Goal: Find specific page/section: Find specific page/section

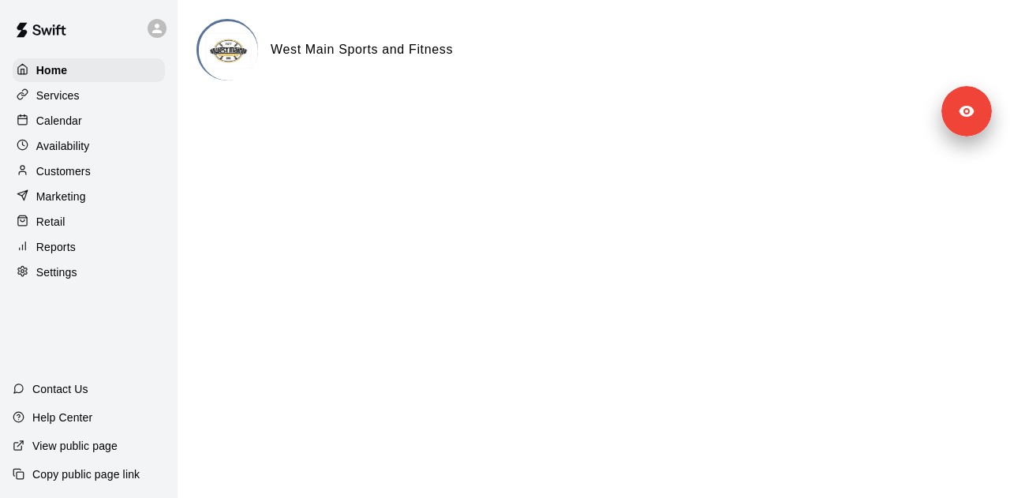
click at [73, 179] on p "Customers" at bounding box center [63, 171] width 54 height 16
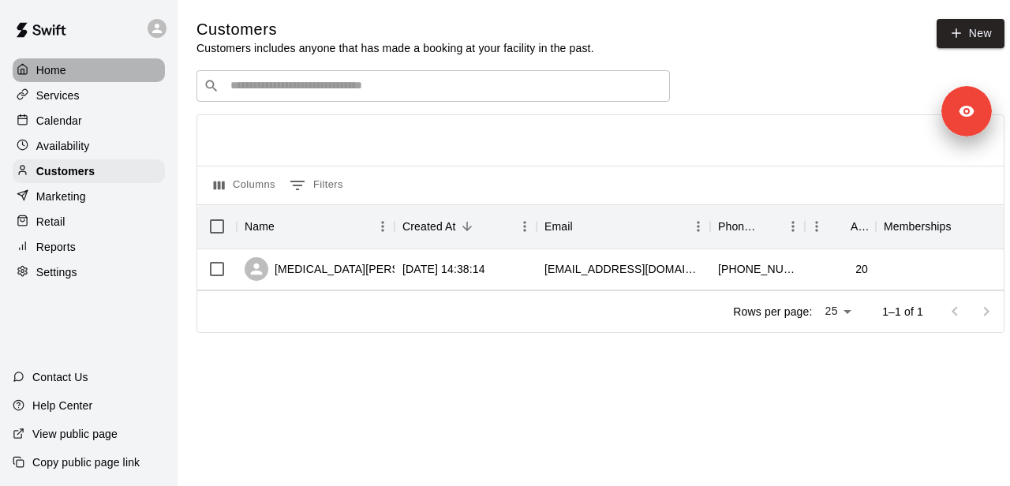
click at [73, 73] on div "Home" at bounding box center [89, 70] width 152 height 24
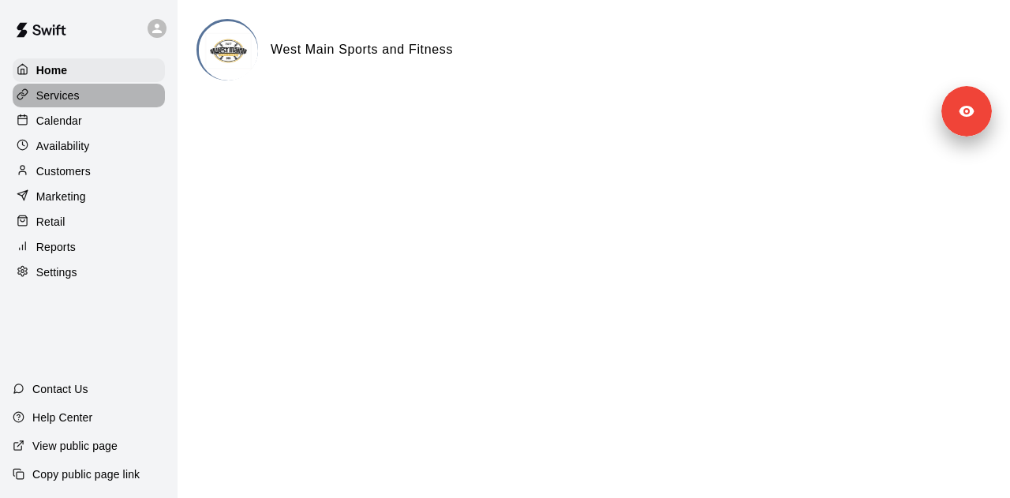
click at [72, 102] on p "Services" at bounding box center [57, 96] width 43 height 16
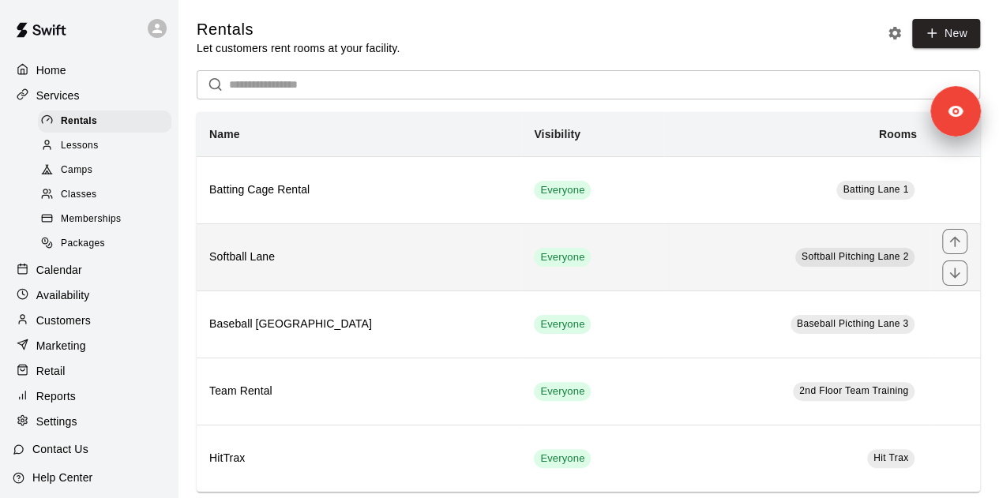
scroll to position [21, 0]
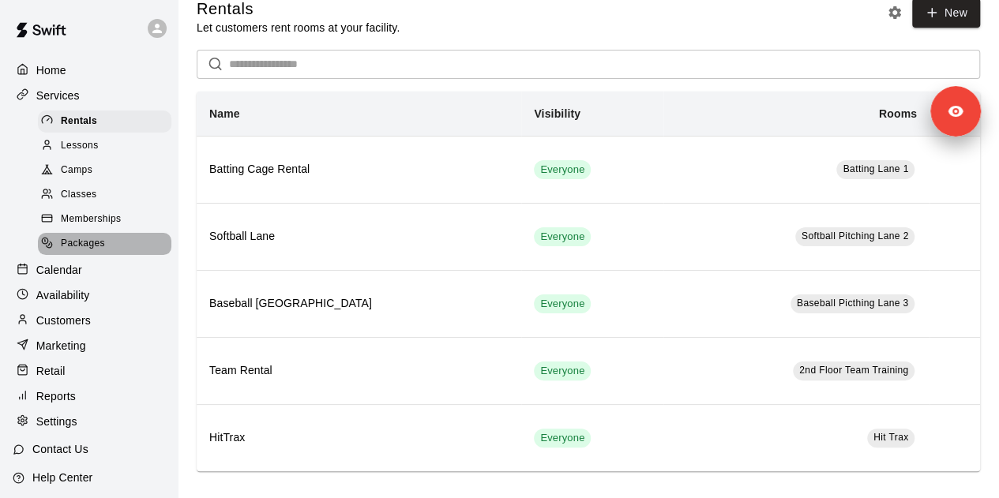
click at [114, 250] on div "Packages" at bounding box center [104, 244] width 133 height 22
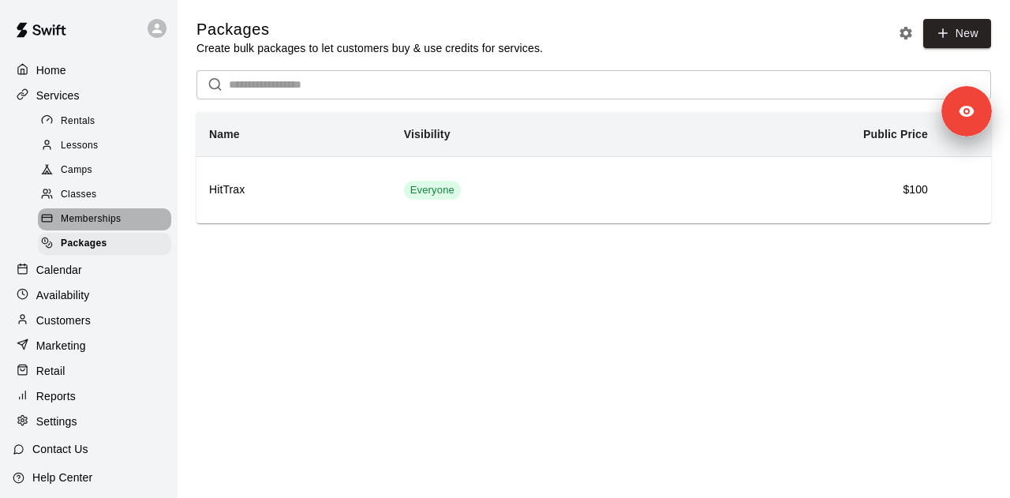
click at [111, 227] on span "Memberships" at bounding box center [91, 220] width 60 height 16
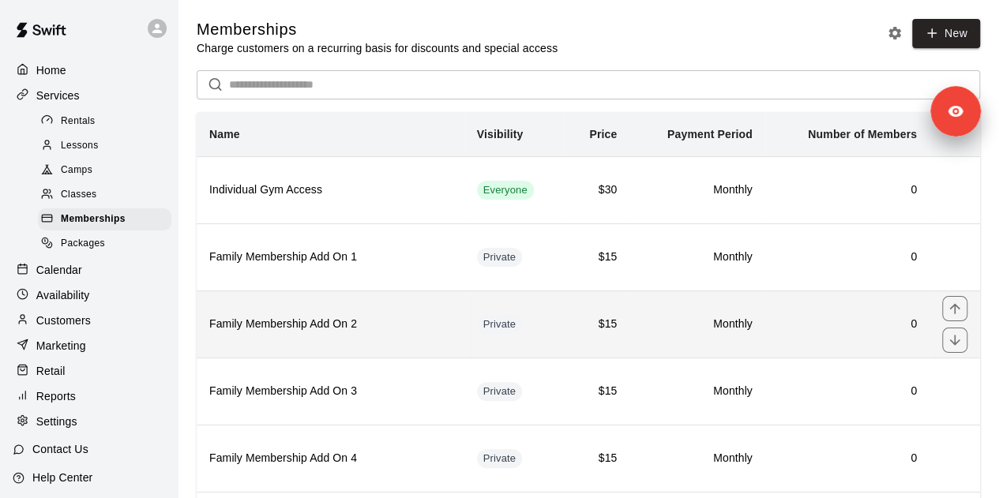
scroll to position [99, 0]
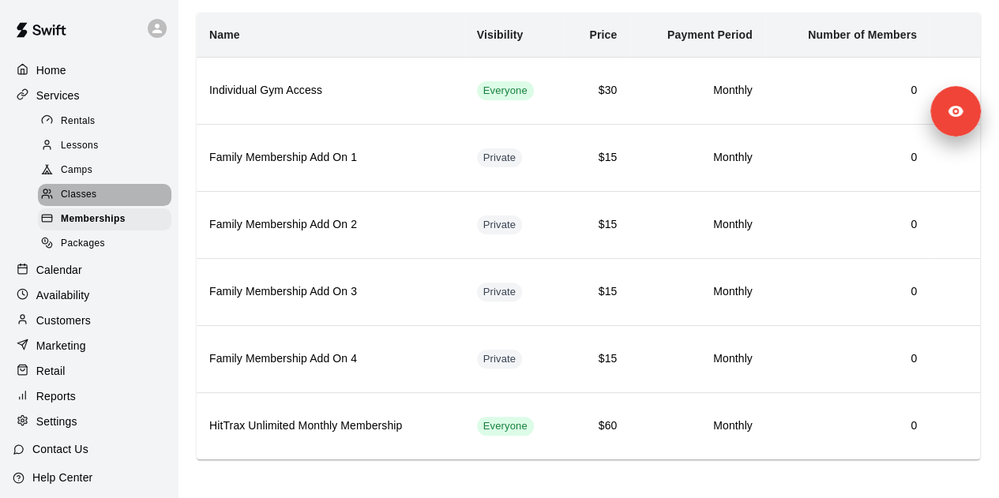
click at [106, 195] on div "Classes" at bounding box center [104, 195] width 133 height 22
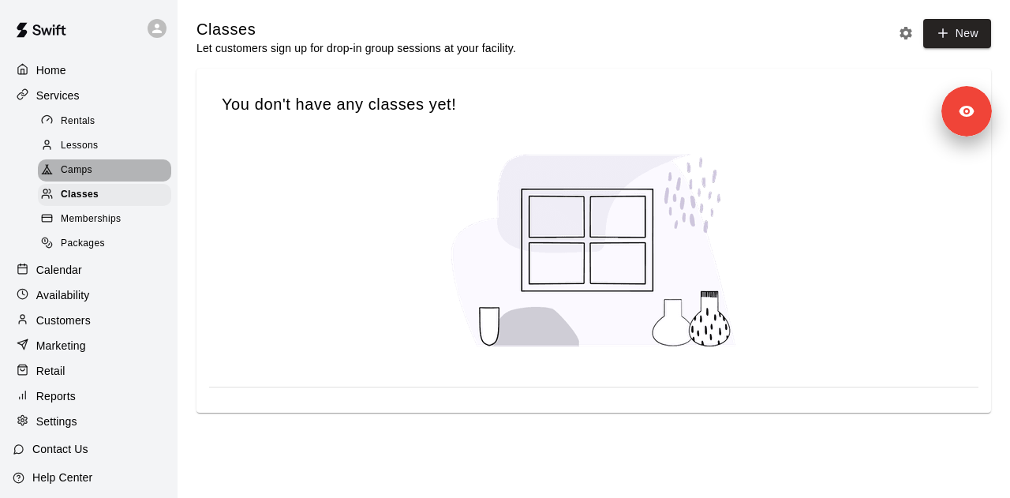
click at [112, 174] on div "Camps" at bounding box center [104, 170] width 133 height 22
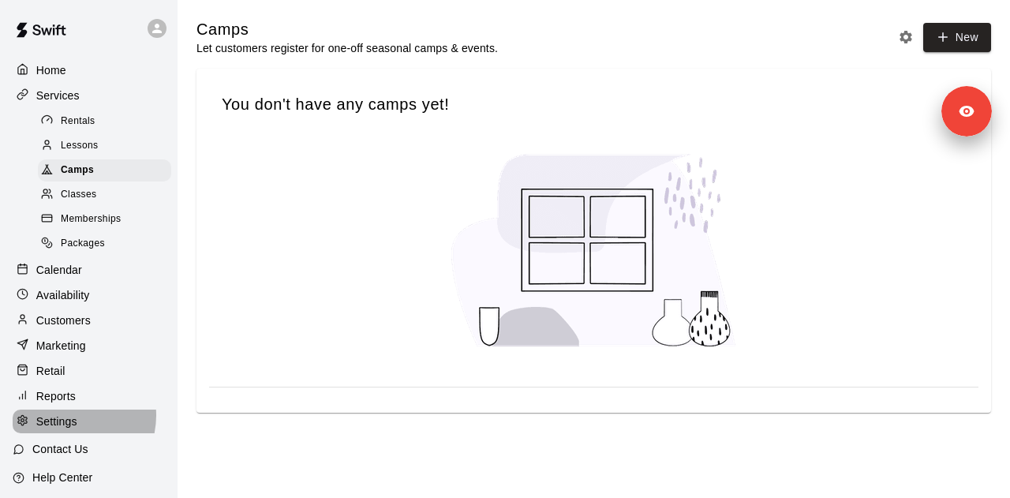
click at [68, 429] on p "Settings" at bounding box center [56, 422] width 41 height 16
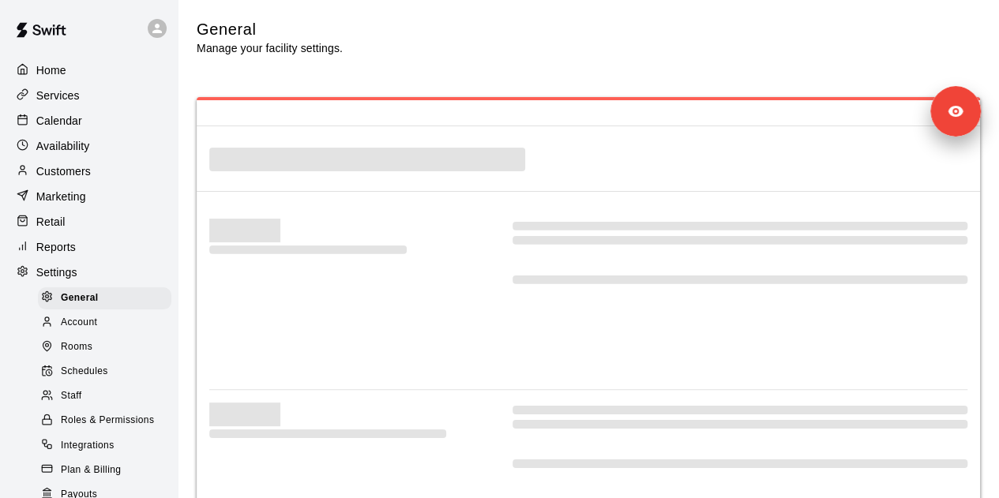
select select "**"
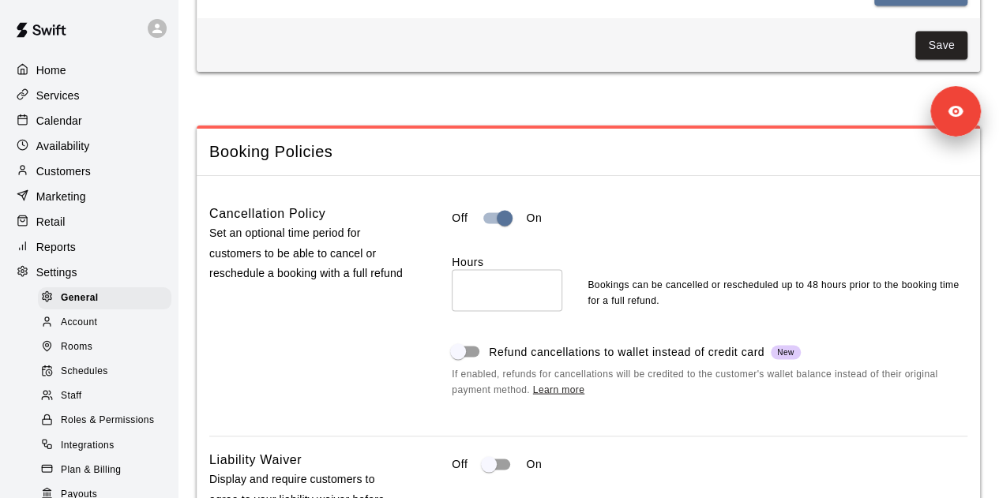
scroll to position [1300, 0]
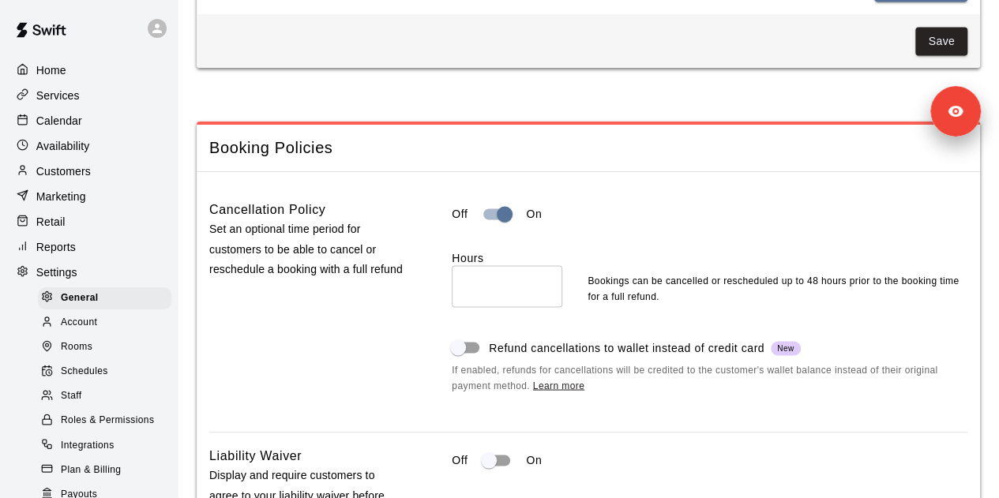
drag, startPoint x: 341, startPoint y: 367, endPoint x: 283, endPoint y: 358, distance: 59.1
click at [283, 358] on div "Cancellation Policy Set an optional time period for customers to be able to can…" at bounding box center [307, 309] width 197 height 220
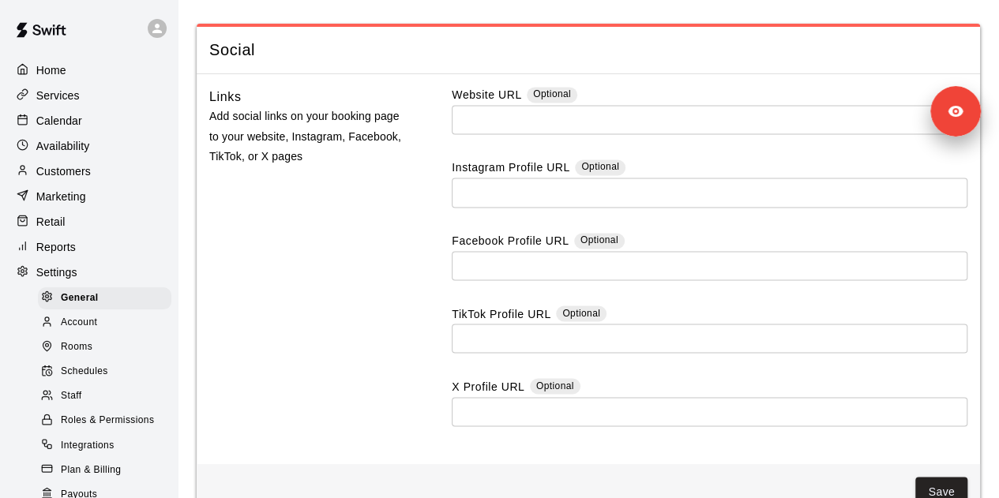
scroll to position [4259, 0]
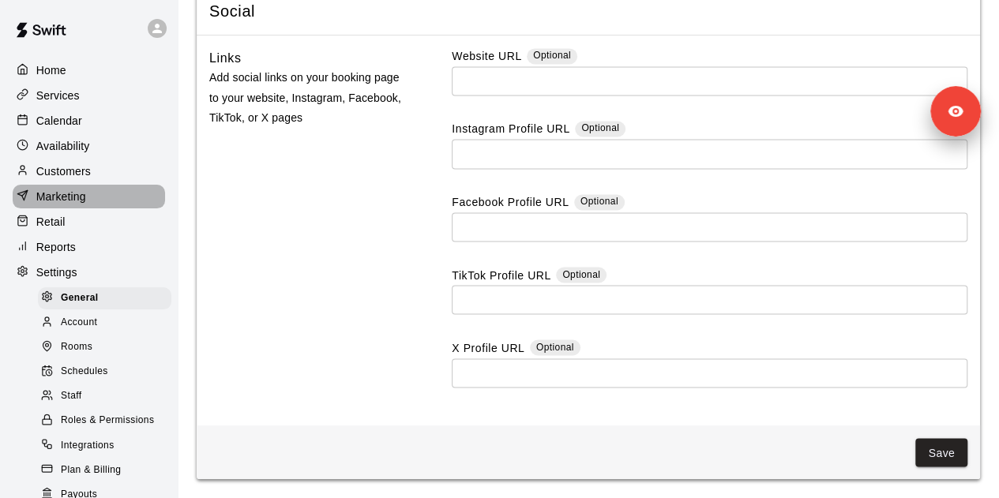
click at [94, 208] on div "Marketing" at bounding box center [89, 197] width 152 height 24
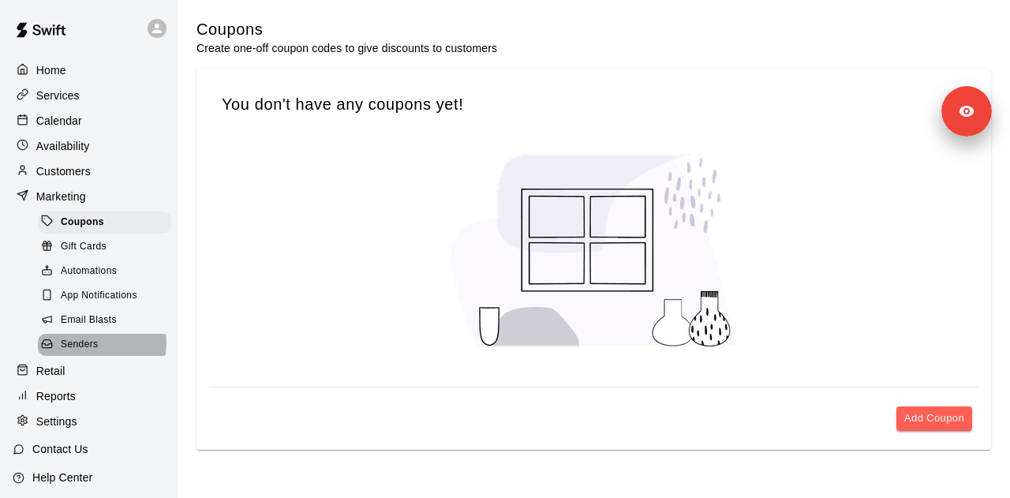
click at [101, 354] on div "Senders" at bounding box center [104, 345] width 133 height 22
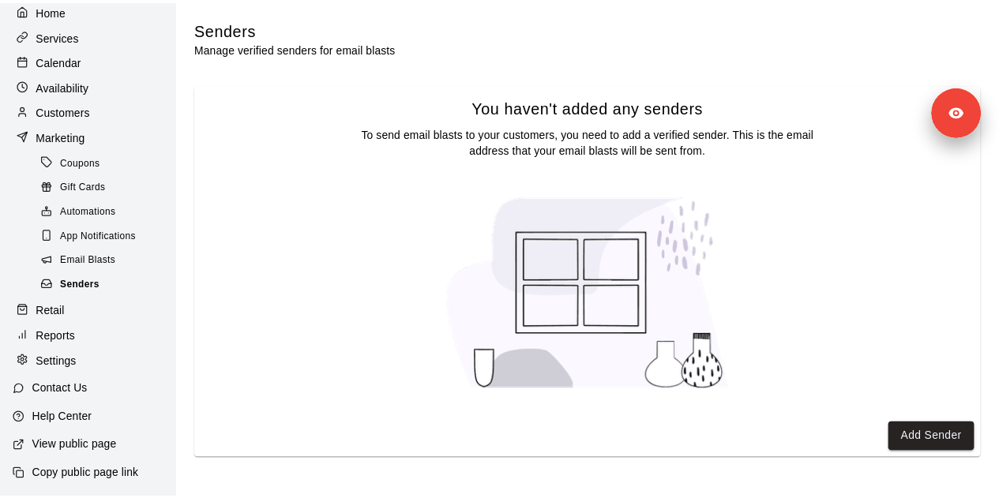
scroll to position [73, 0]
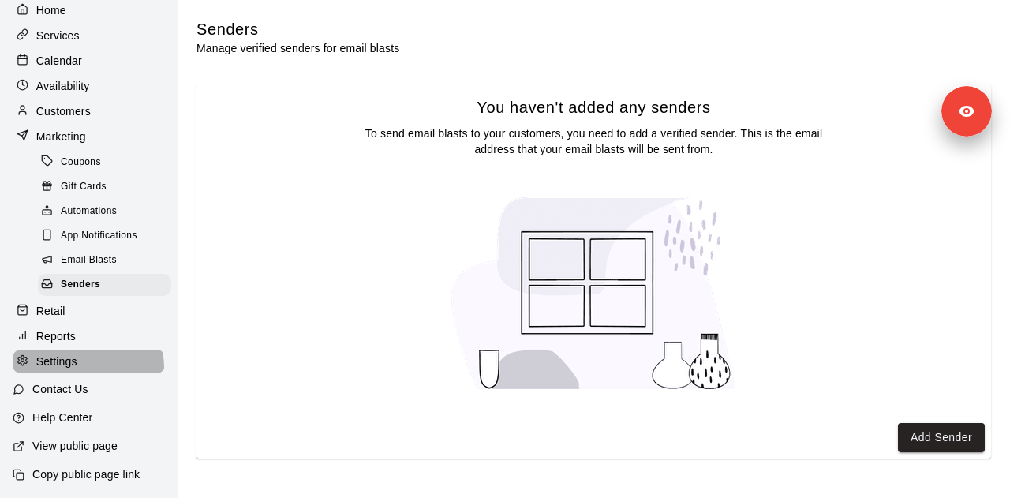
click at [87, 369] on div "Settings" at bounding box center [89, 362] width 152 height 24
select select "**"
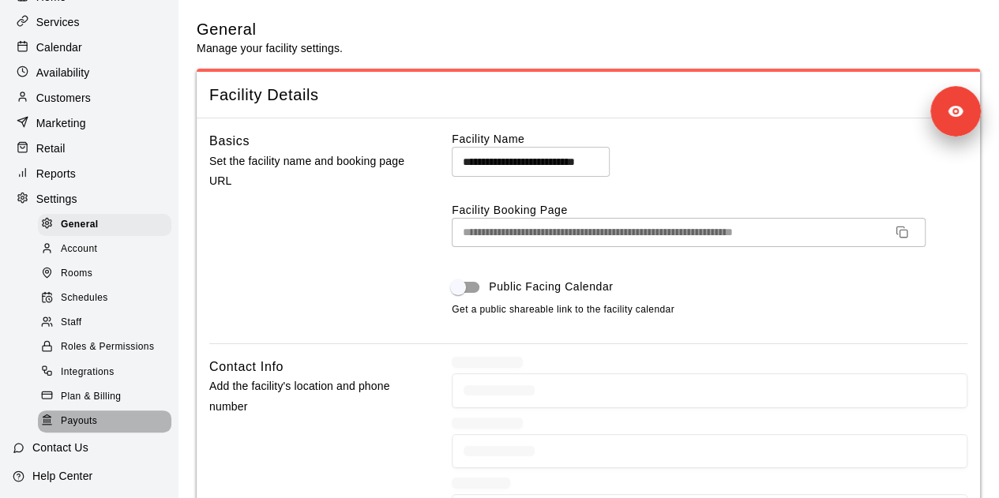
click at [111, 433] on div "Payouts" at bounding box center [104, 421] width 133 height 22
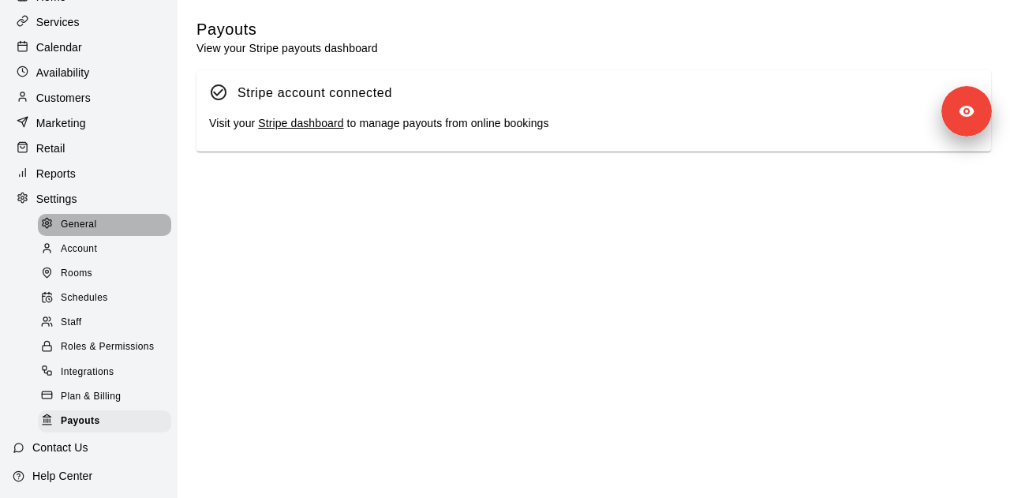
click at [117, 236] on div "General" at bounding box center [104, 225] width 133 height 22
select select "**"
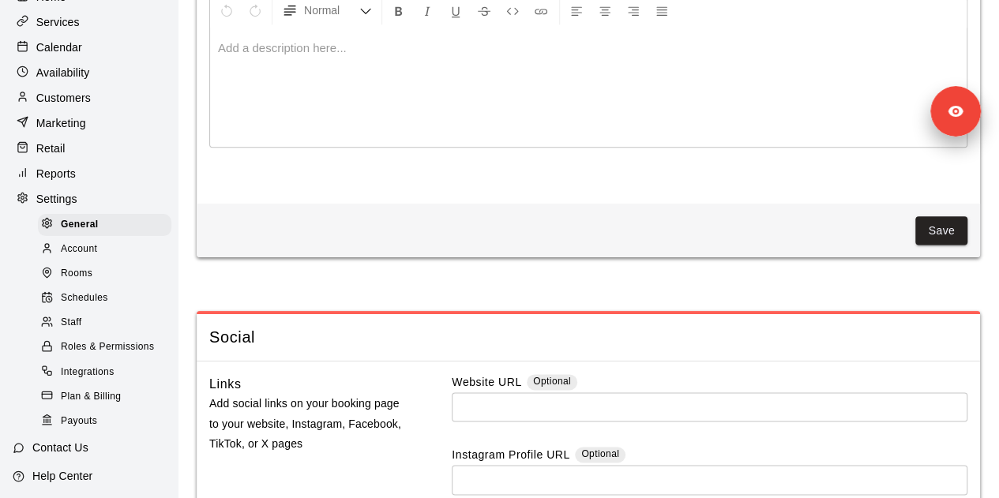
scroll to position [3914, 0]
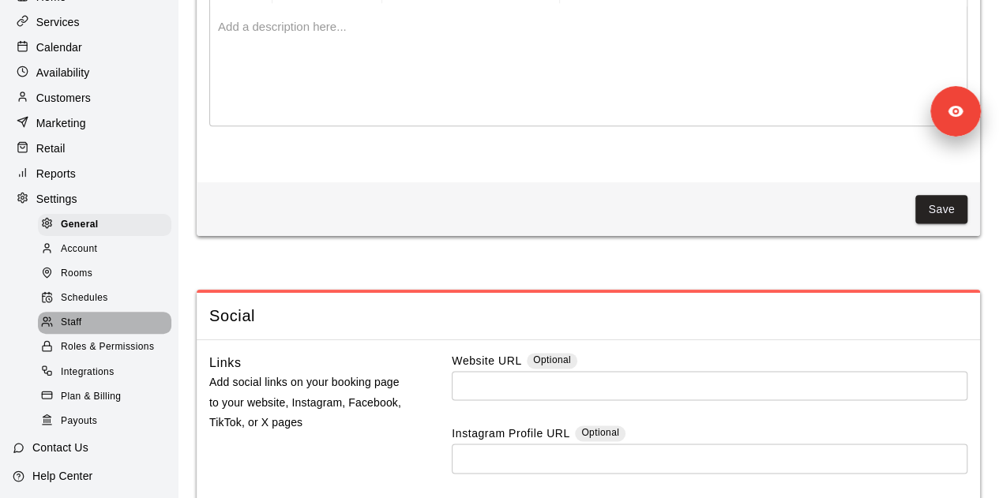
click at [113, 334] on div "Staff" at bounding box center [104, 323] width 133 height 22
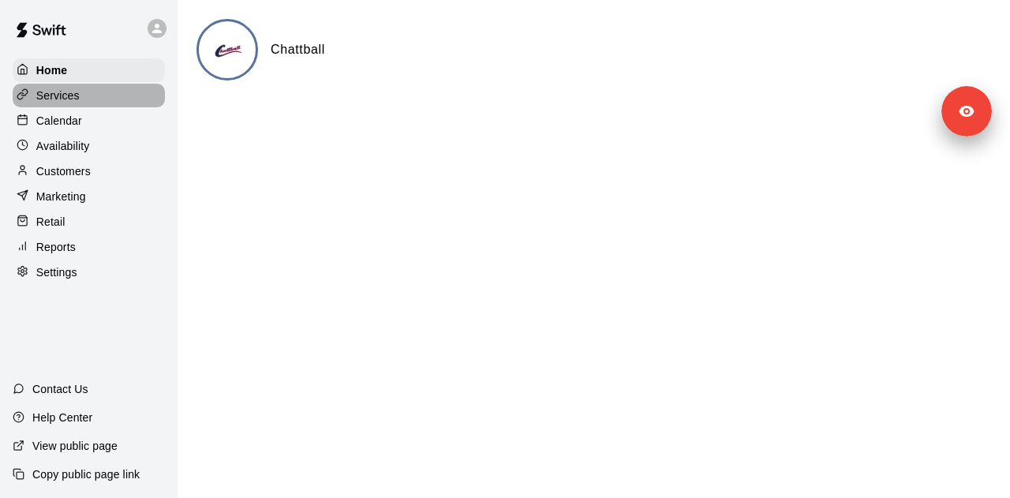
click at [107, 92] on div "Services" at bounding box center [89, 96] width 152 height 24
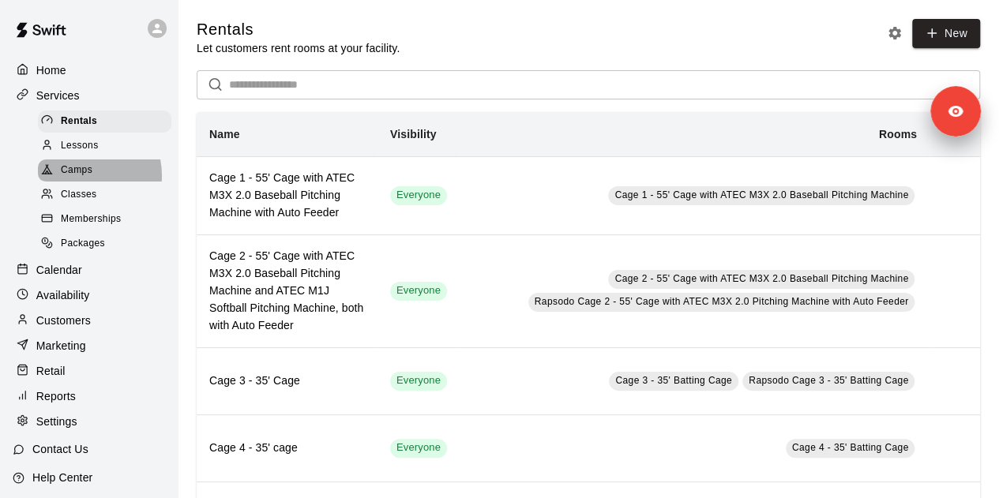
click at [84, 178] on span "Camps" at bounding box center [77, 171] width 32 height 16
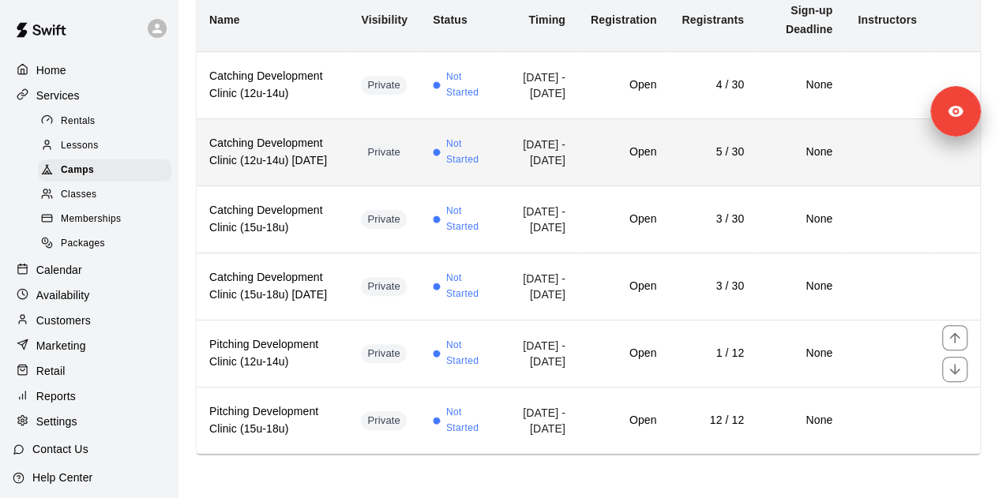
scroll to position [218, 0]
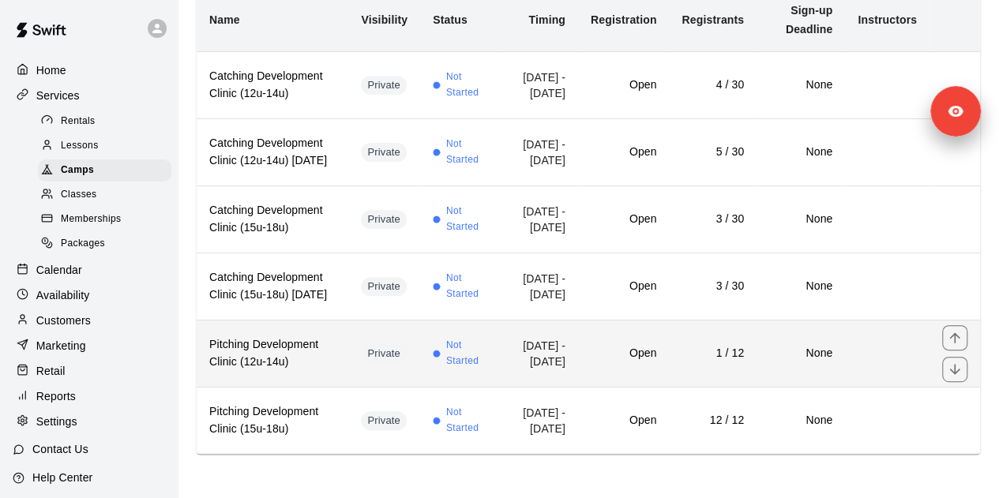
click at [348, 353] on td "Private" at bounding box center [384, 353] width 72 height 67
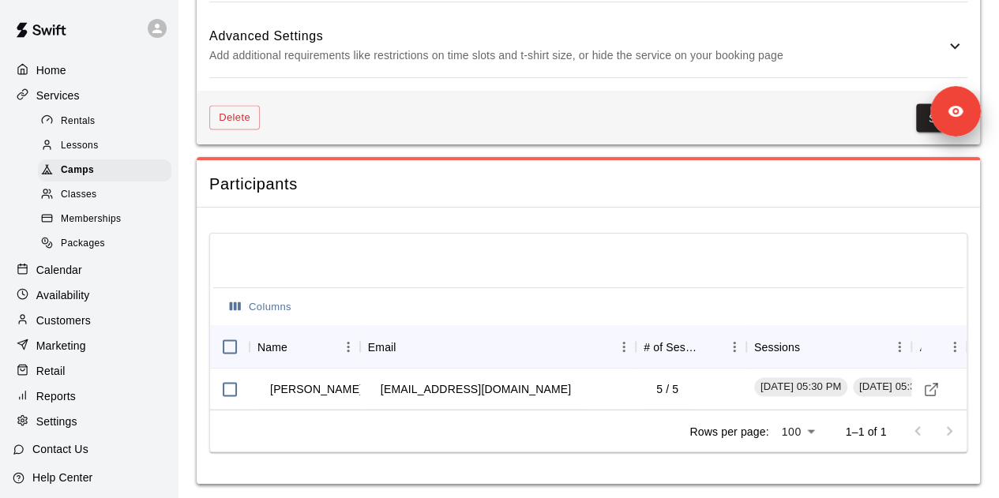
scroll to position [1397, 0]
click at [104, 172] on div "Camps" at bounding box center [104, 170] width 133 height 22
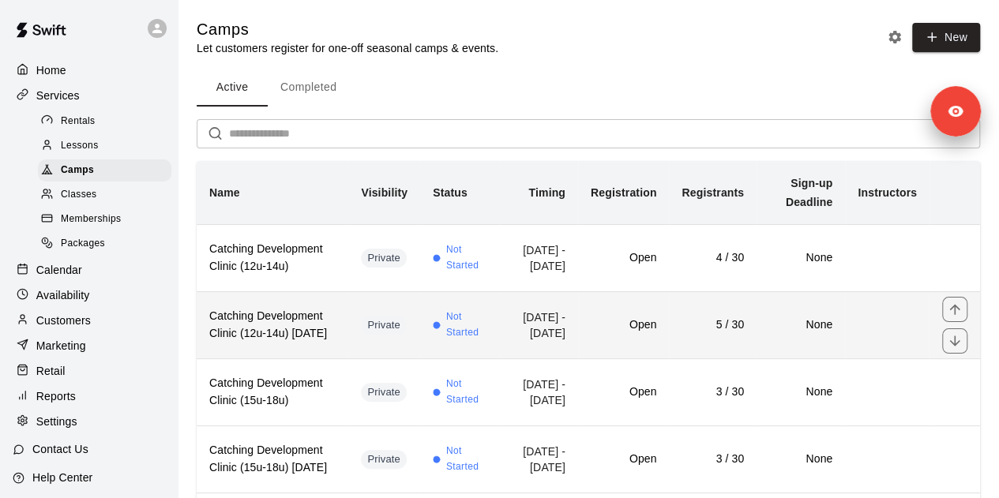
scroll to position [218, 0]
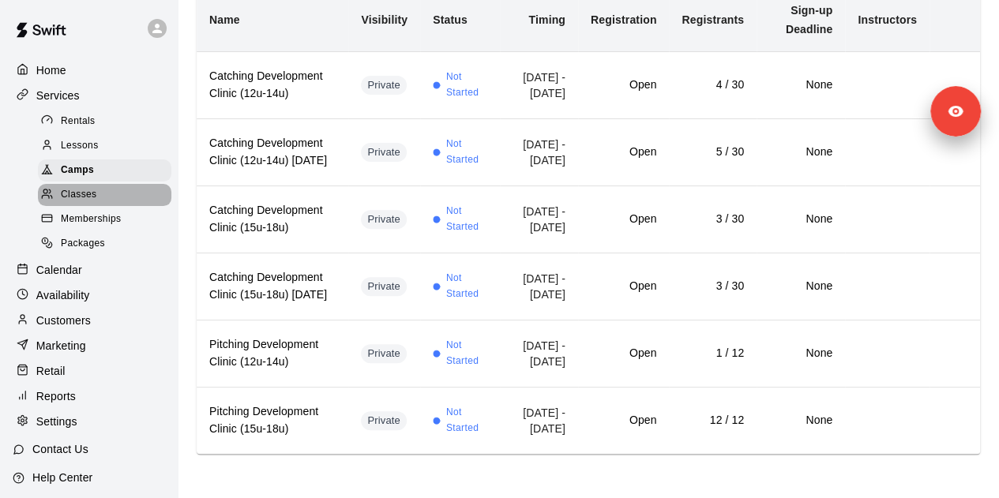
click at [111, 206] on div "Classes" at bounding box center [104, 195] width 133 height 22
